Goal: Task Accomplishment & Management: Manage account settings

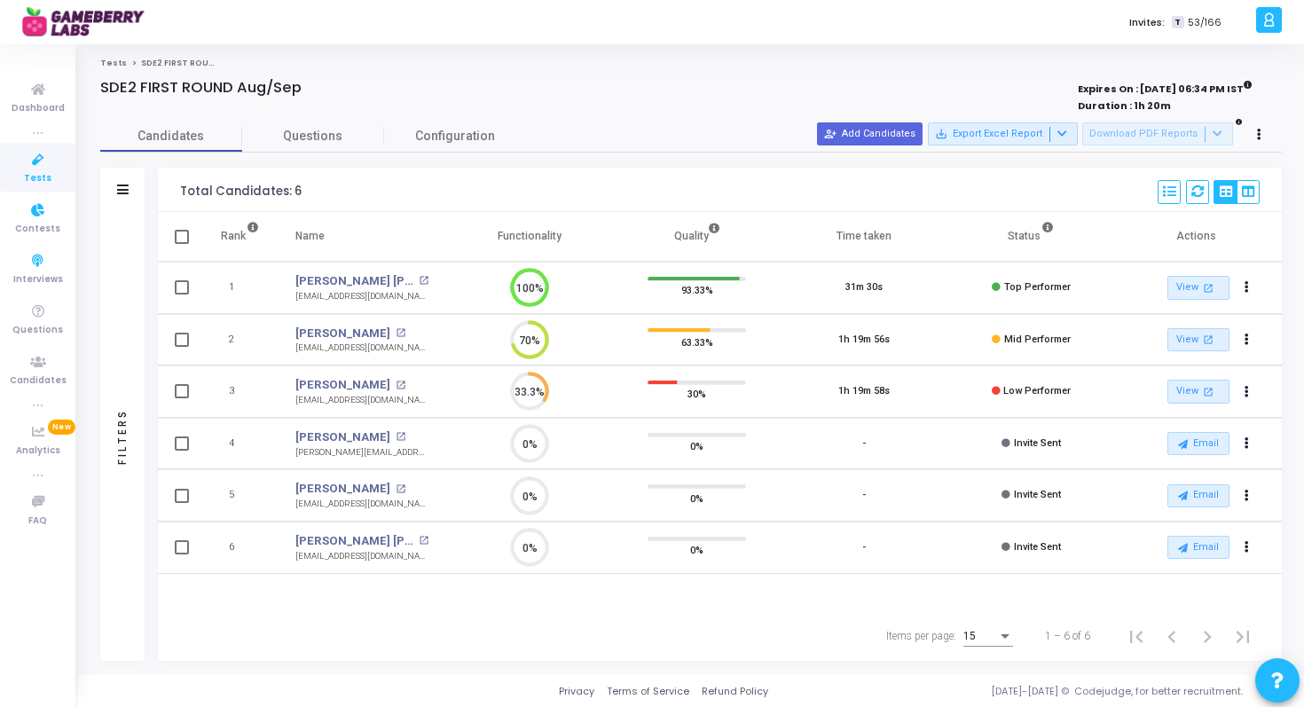
click at [37, 166] on icon at bounding box center [38, 160] width 37 height 22
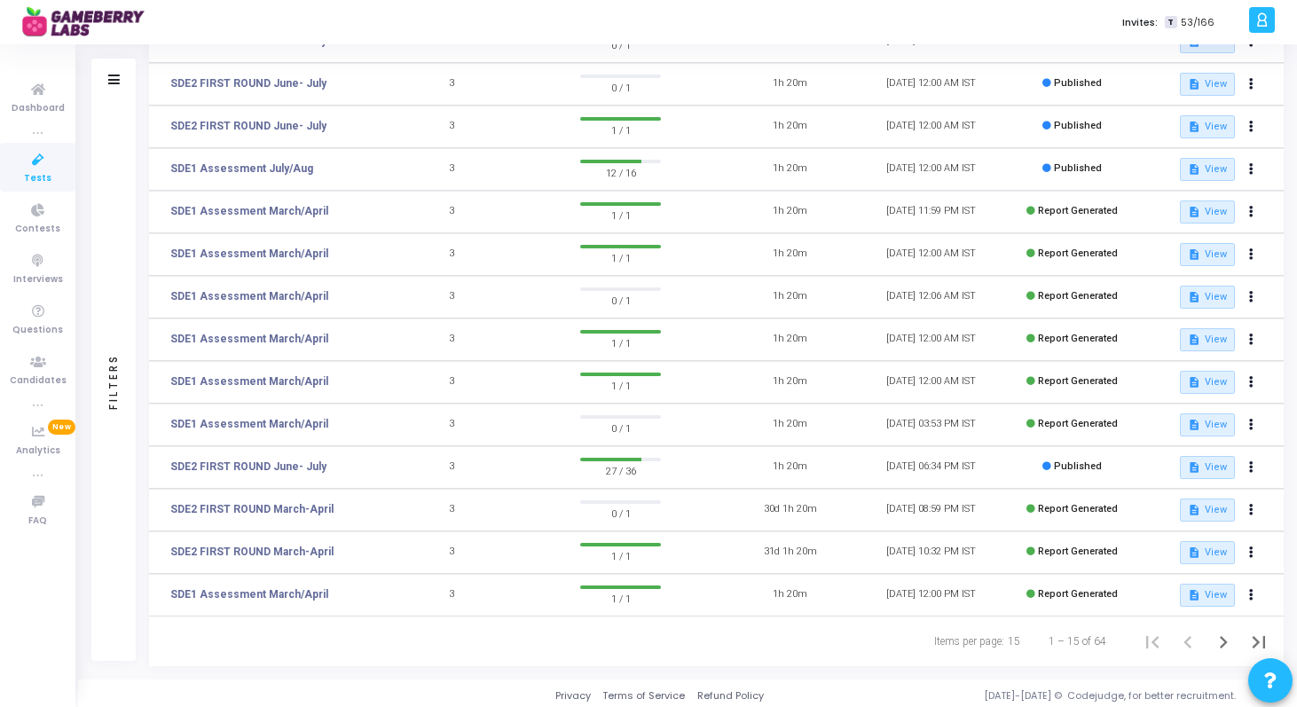
scroll to position [234, 0]
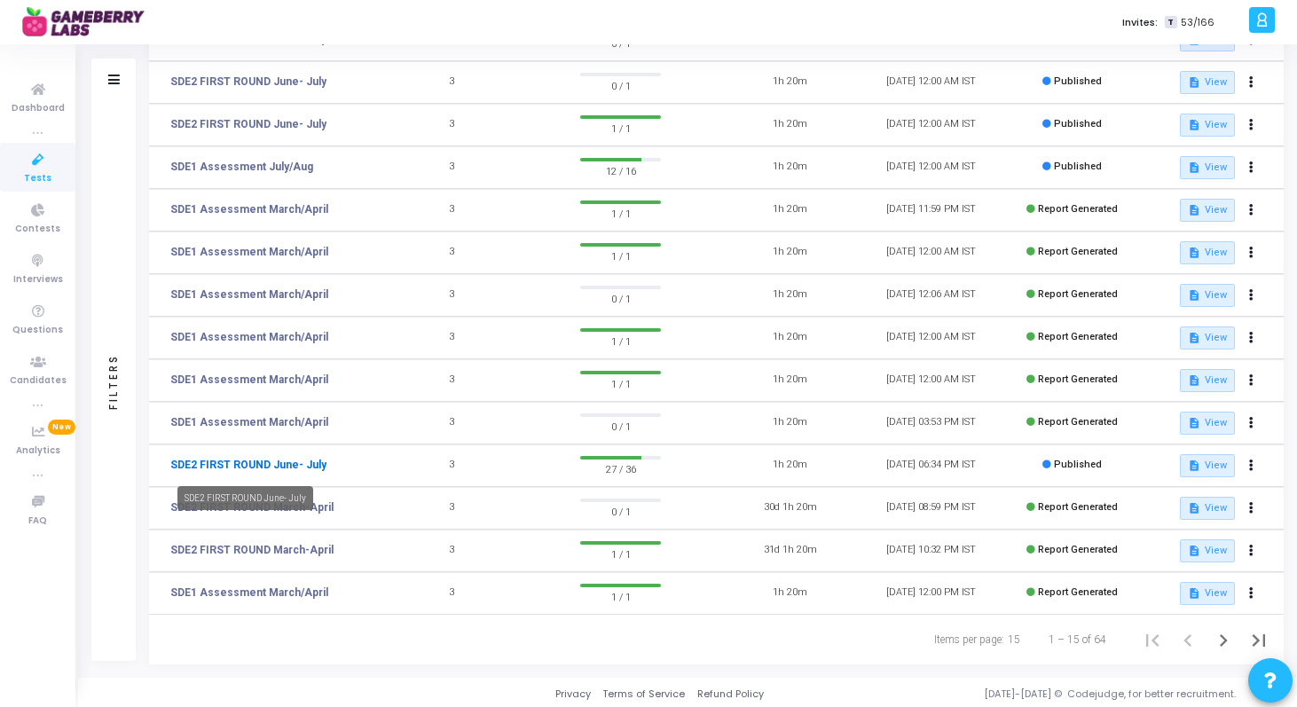
click at [259, 463] on link "SDE2 FIRST ROUND June- July" at bounding box center [248, 465] width 156 height 16
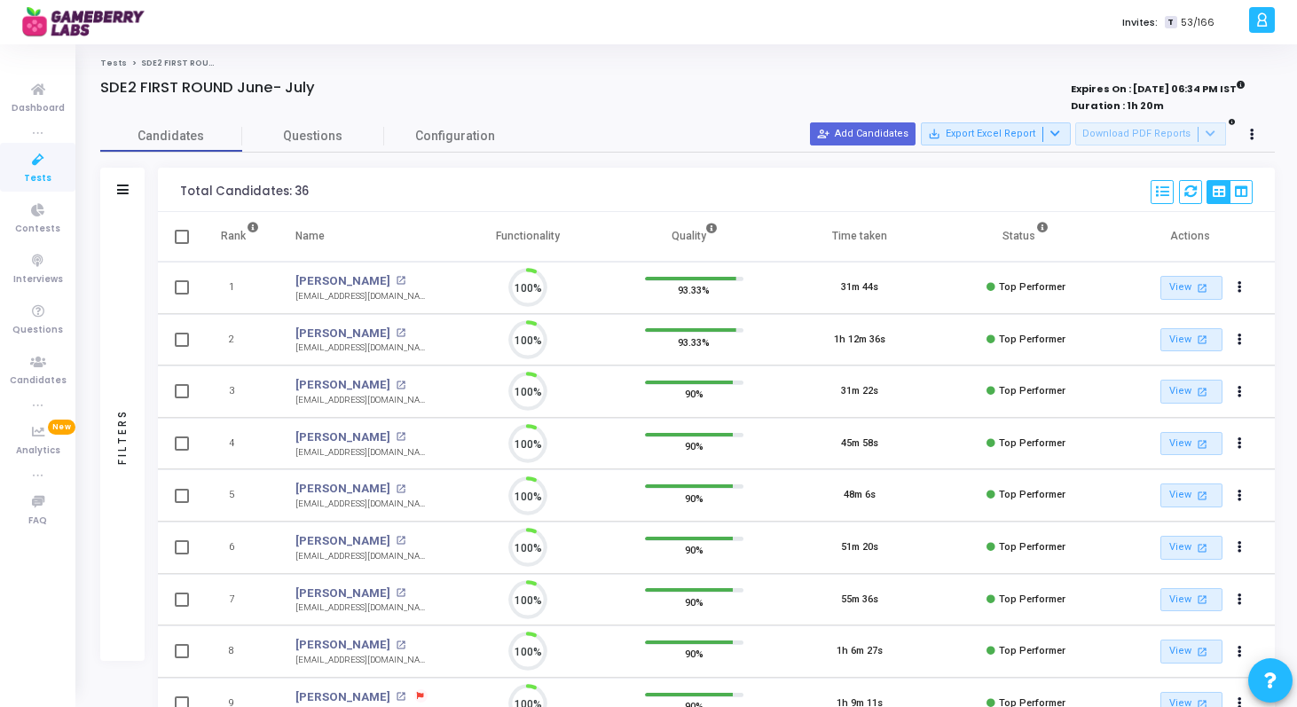
scroll to position [37, 45]
click at [121, 192] on icon at bounding box center [123, 189] width 12 height 10
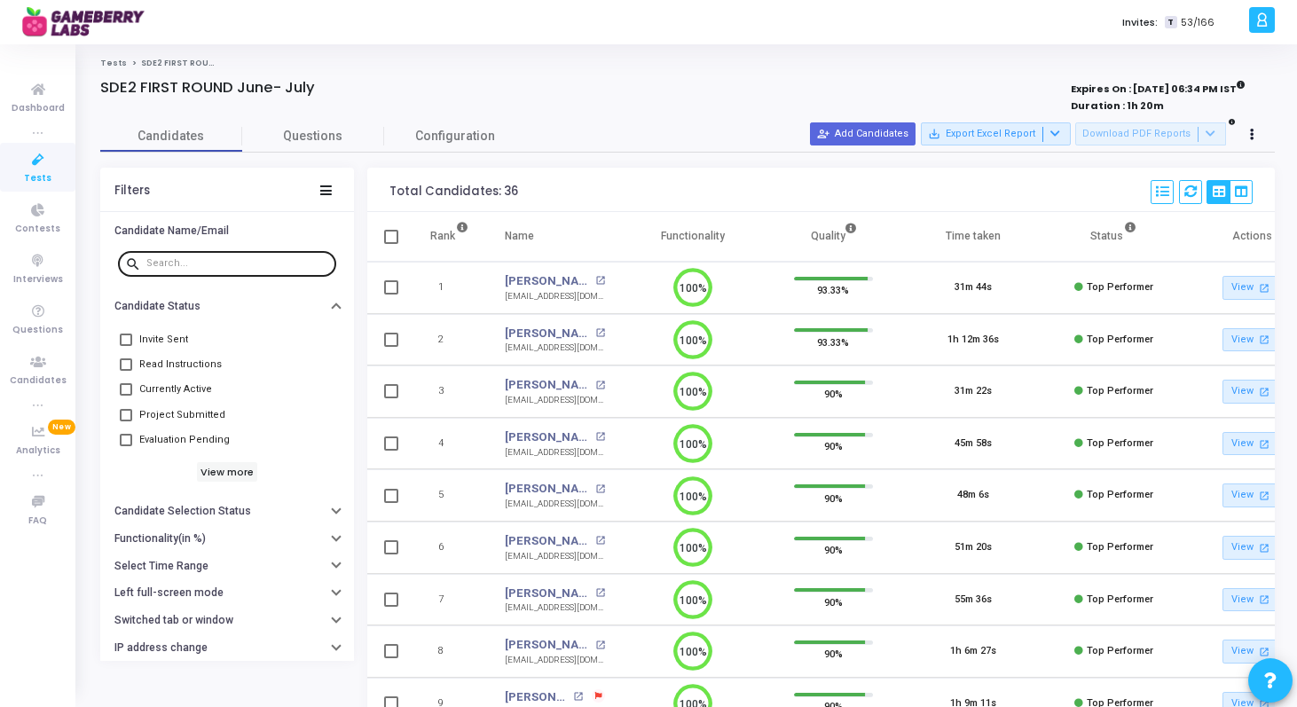
click at [203, 262] on input "text" at bounding box center [237, 263] width 183 height 11
paste input "abhishekvusirikala01052001@gmail.com"
type input "abhishekvusirikala01052001@gmail.com"
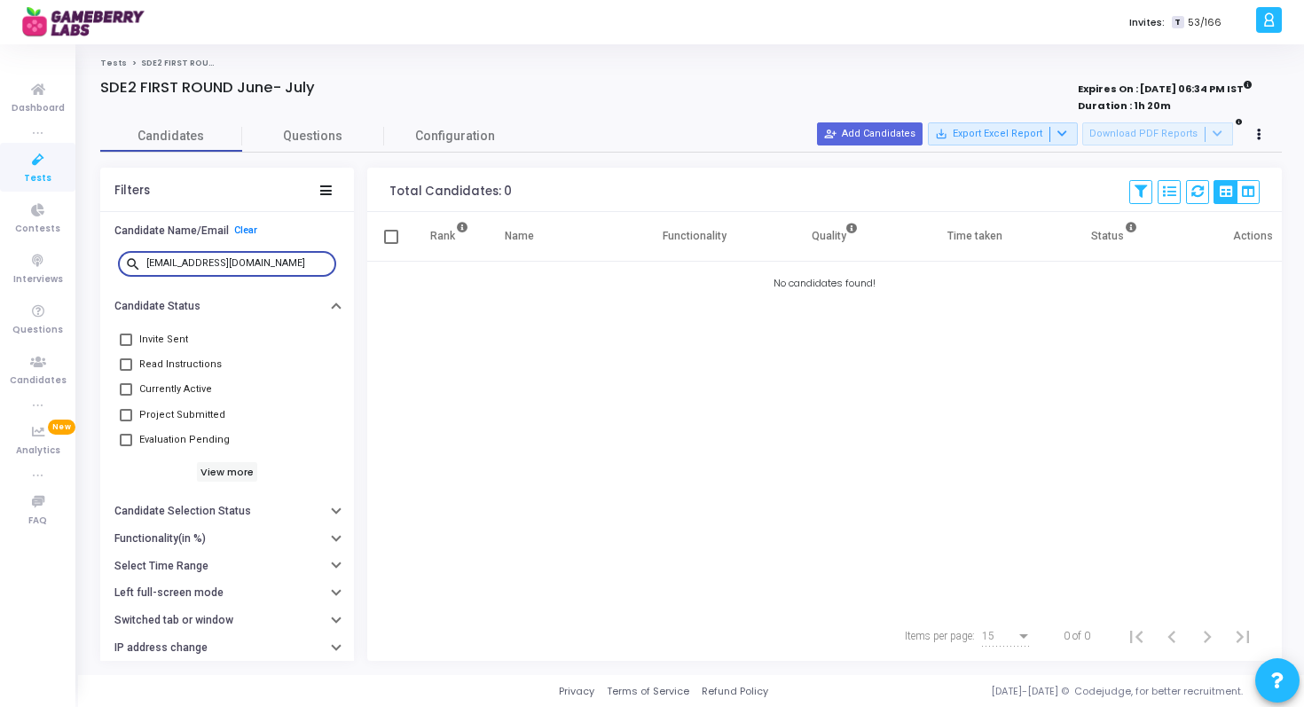
click at [30, 158] on icon at bounding box center [38, 160] width 37 height 22
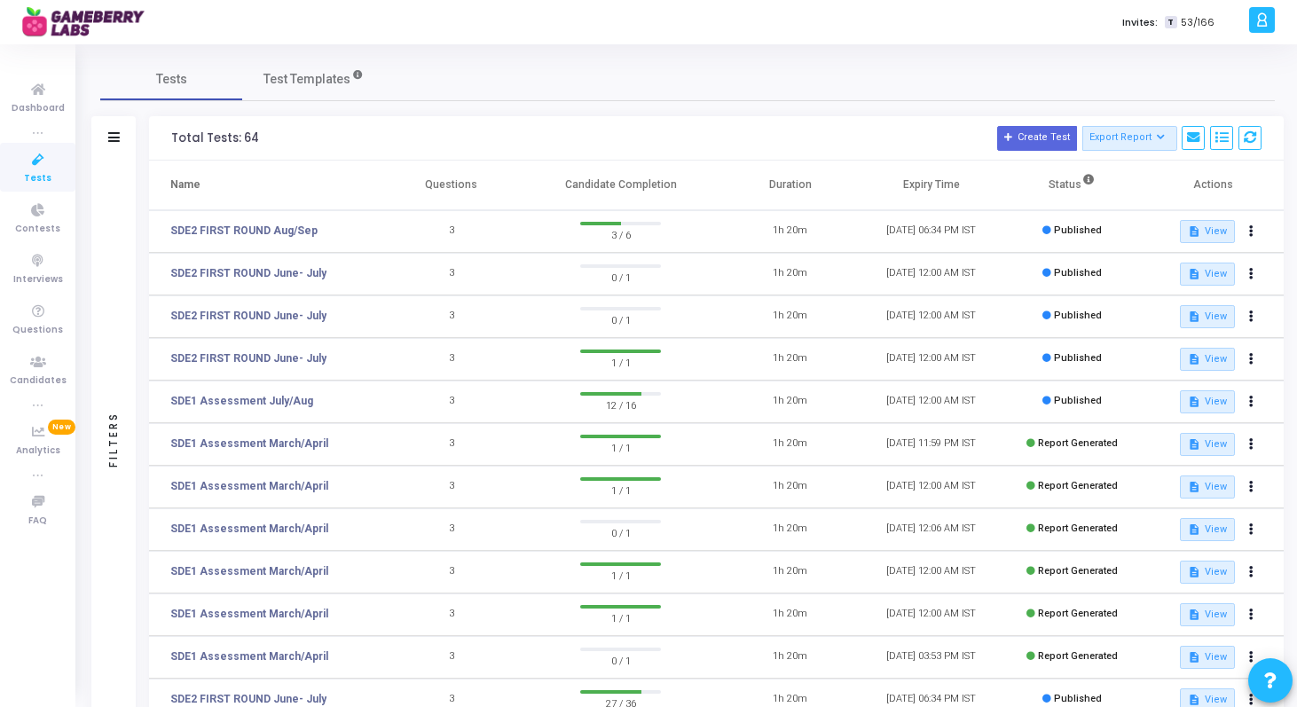
click at [268, 219] on td "SDE2 FIRST ROUND Aug/Sep" at bounding box center [264, 231] width 231 height 43
click at [268, 227] on link "SDE2 FIRST ROUND Aug/Sep" at bounding box center [243, 231] width 147 height 16
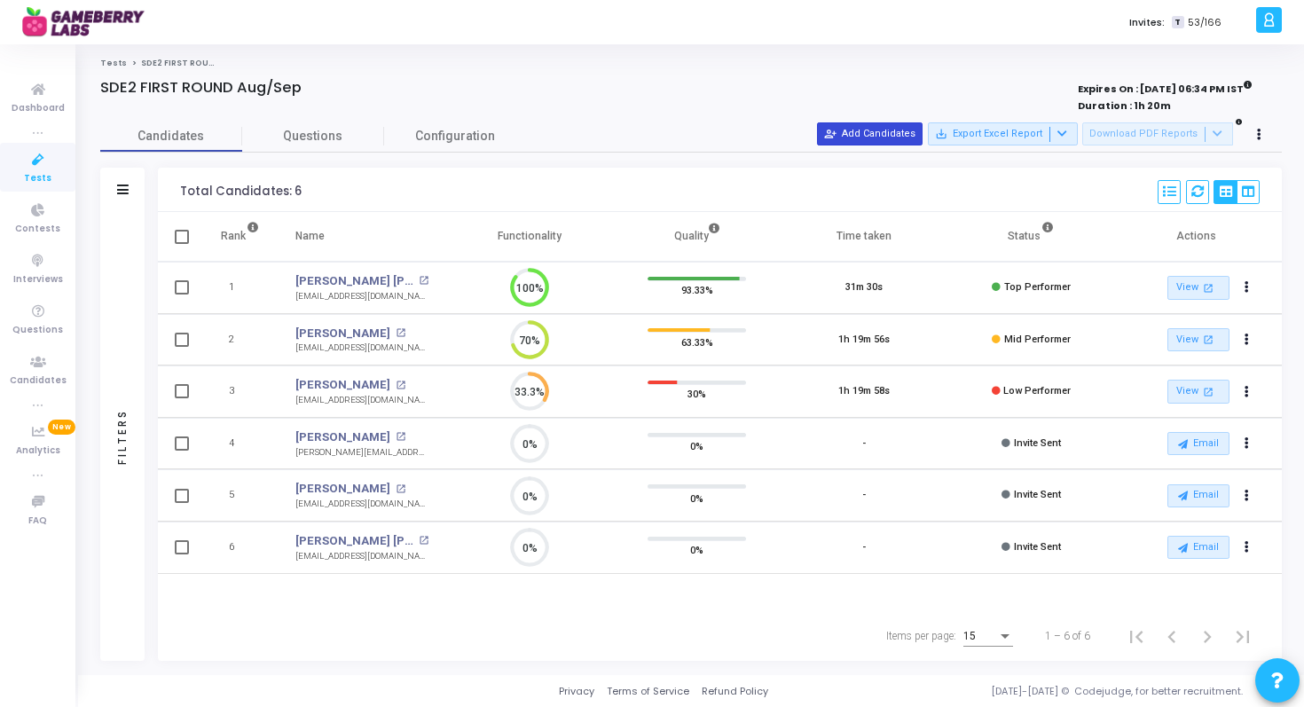
click at [897, 128] on button "person_add_alt Add Candidates" at bounding box center [870, 133] width 106 height 23
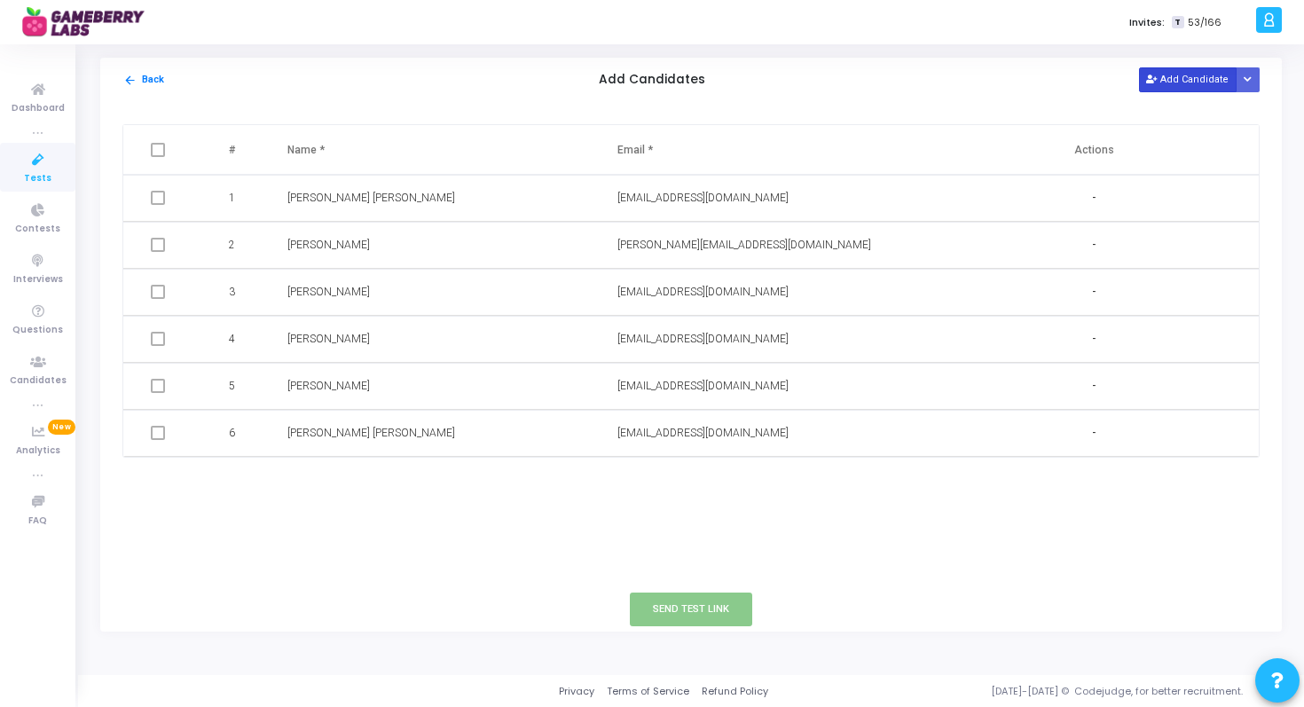
click at [1170, 85] on button "Add Candidate" at bounding box center [1188, 79] width 98 height 24
click at [682, 481] on input "text" at bounding box center [718, 480] width 203 height 29
paste input "abhishekvusirikala01052001@gmail.com"
type input "abhishekvusirikala01052001@gmail.com"
click at [381, 472] on input "text" at bounding box center [388, 480] width 203 height 29
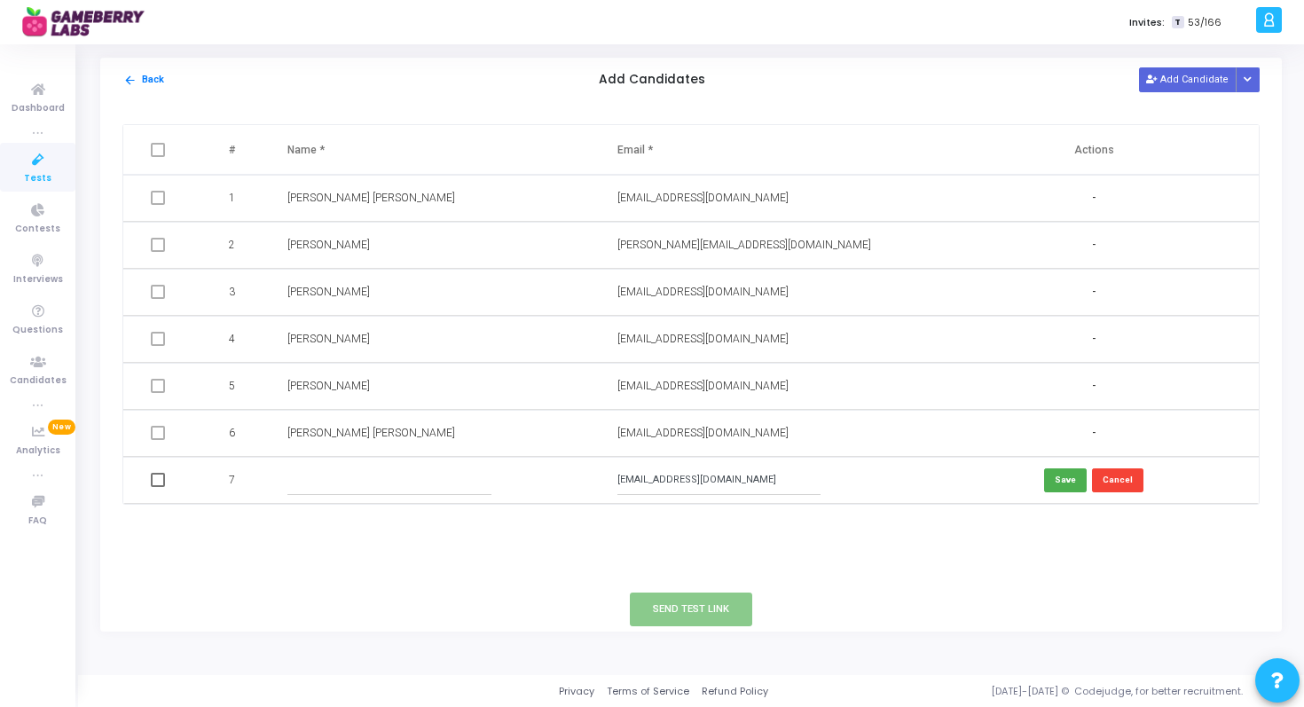
paste input "VUSIRIKALAABHISHEK"
click at [344, 478] on input "VUSIRIKALAABHISHEK" at bounding box center [388, 480] width 203 height 29
type input "VUSIRIKALA ABHISHEK"
click at [1055, 479] on button "Save" at bounding box center [1065, 480] width 43 height 24
click at [153, 478] on span at bounding box center [158, 480] width 14 height 14
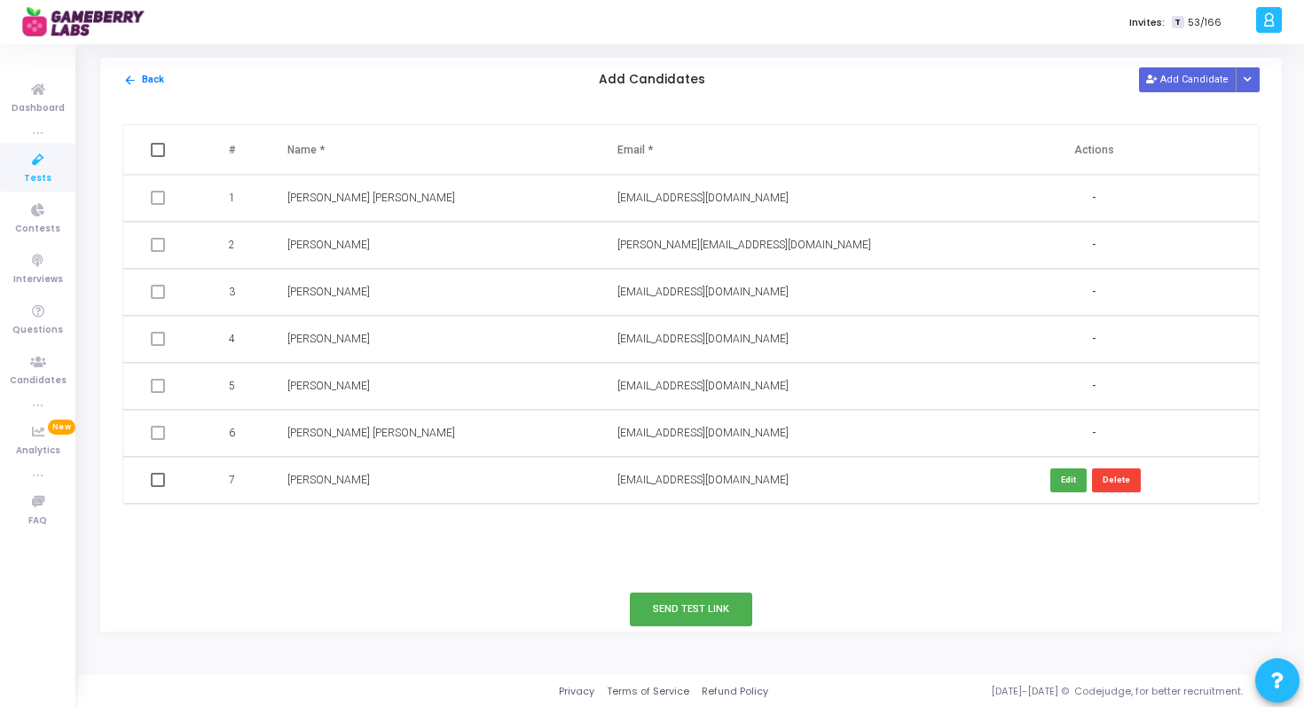
click at [157, 487] on input "checkbox" at bounding box center [157, 487] width 1 height 1
checkbox input "true"
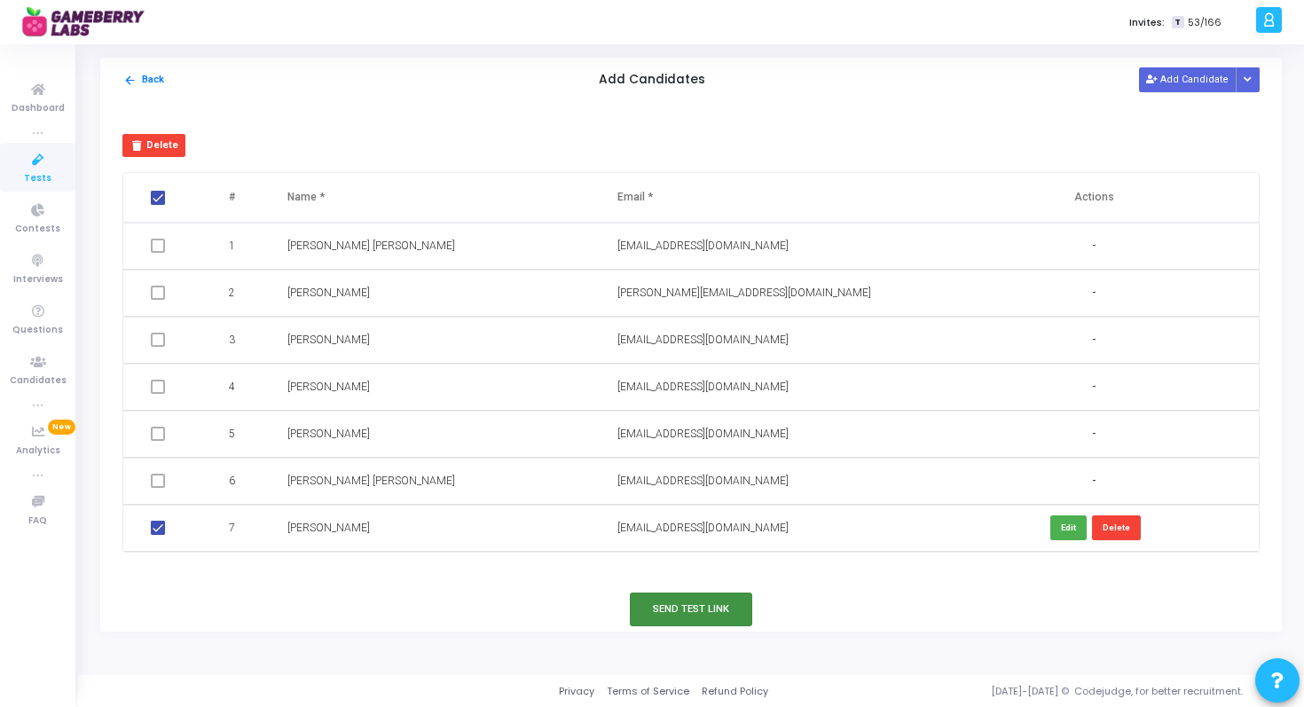
click at [685, 617] on button "Send Test Link" at bounding box center [691, 608] width 122 height 33
